Goal: Task Accomplishment & Management: Manage account settings

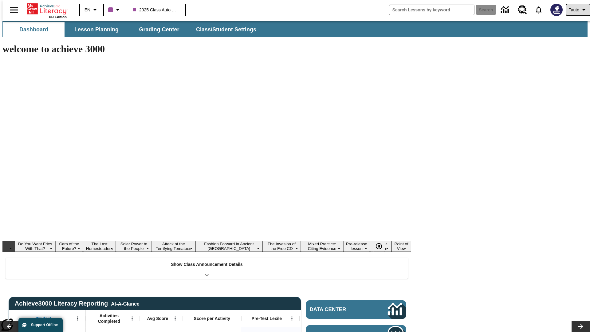
click at [575, 10] on span "Tauto" at bounding box center [574, 10] width 10 height 6
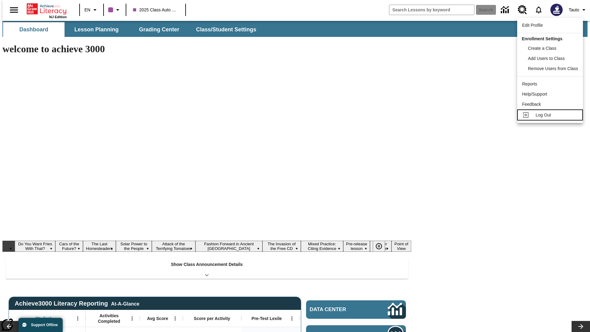
click at [551, 115] on span "Log Out" at bounding box center [542, 114] width 15 height 5
